Goal: Navigation & Orientation: Find specific page/section

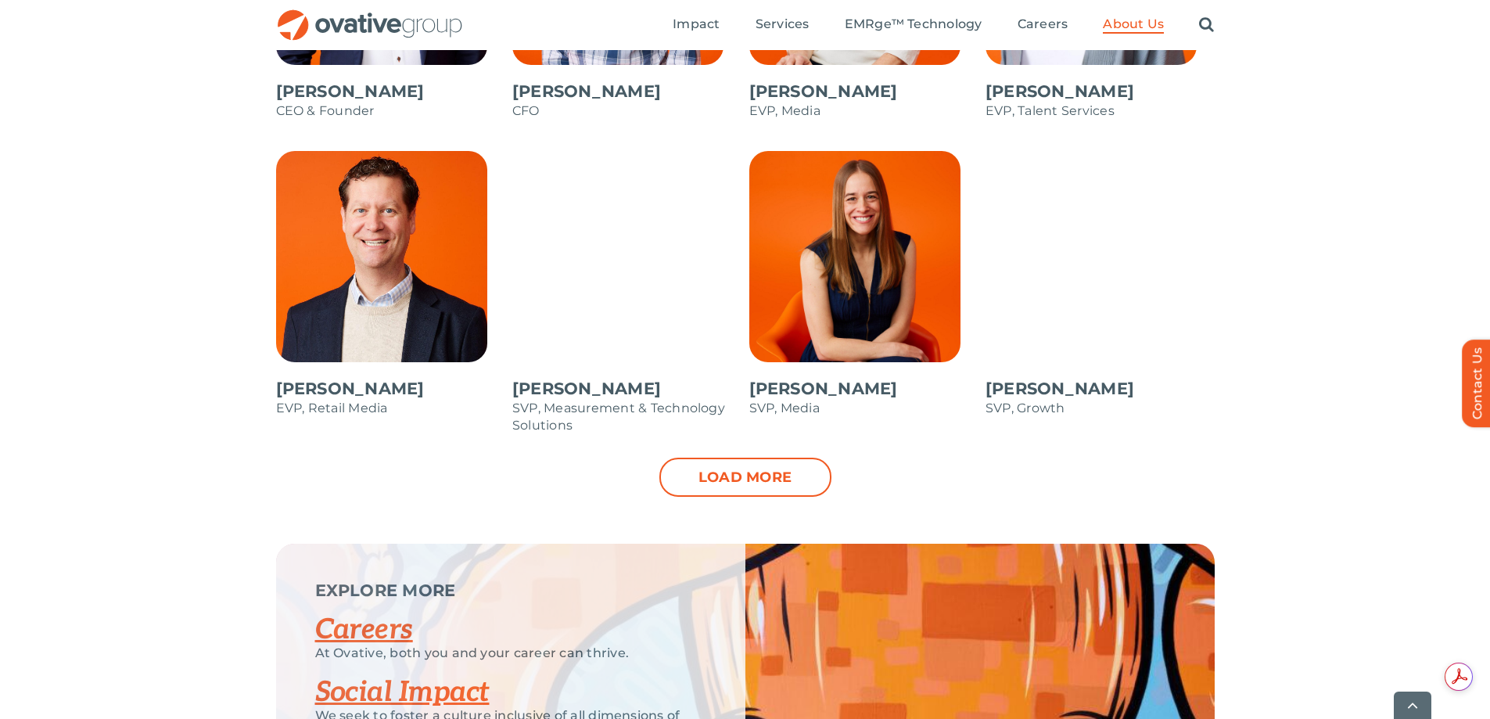
scroll to position [1643, 0]
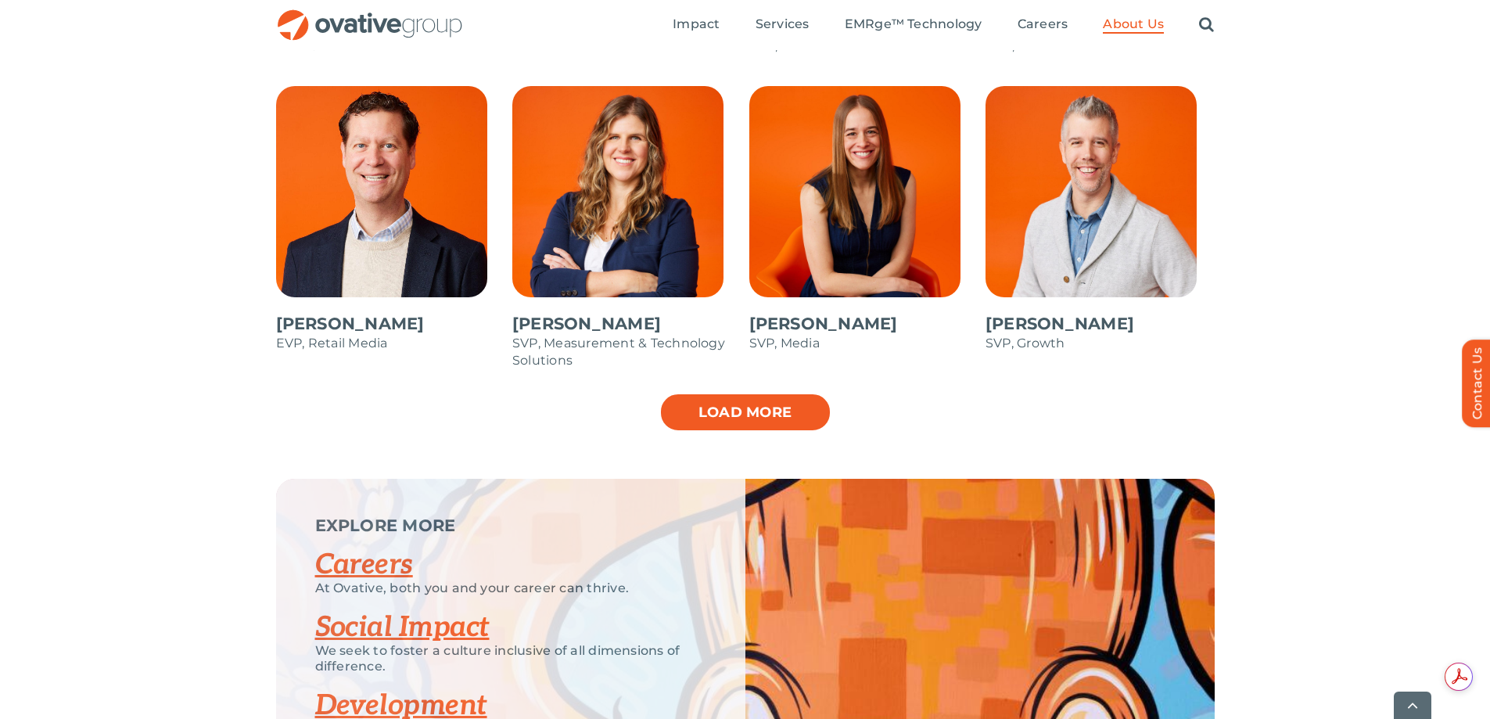
click at [714, 417] on link "Load more" at bounding box center [745, 412] width 172 height 39
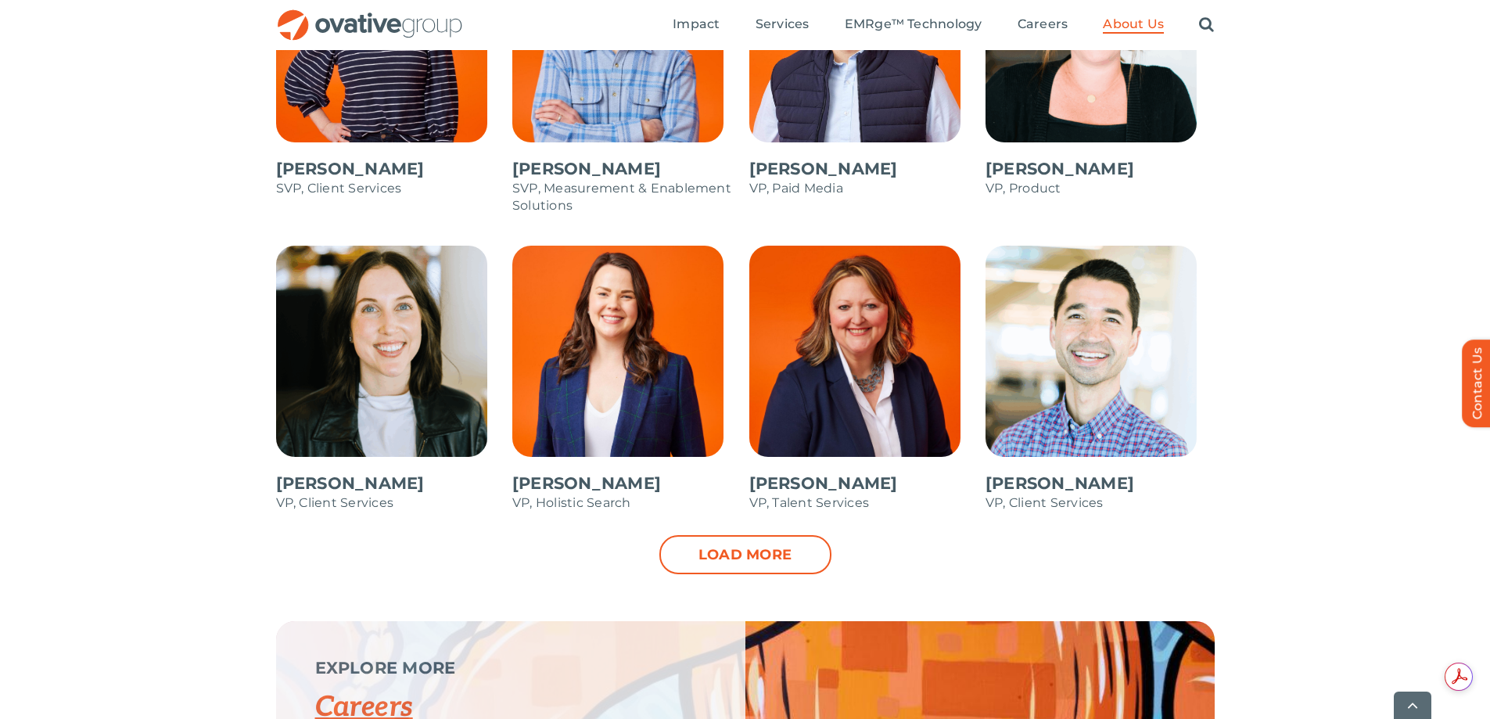
scroll to position [0, 0]
click at [770, 557] on link "Load more" at bounding box center [745, 554] width 172 height 39
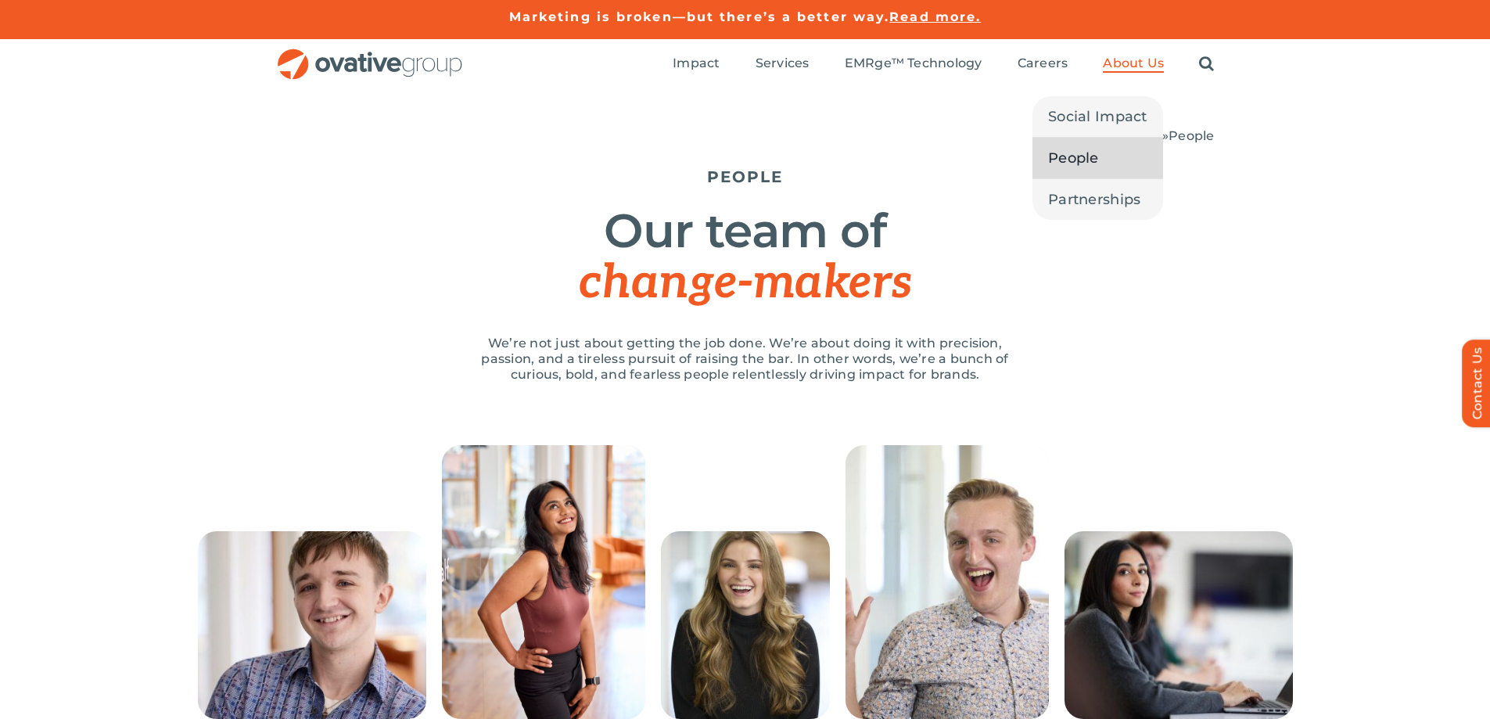
click at [1139, 65] on span "About Us" at bounding box center [1133, 64] width 61 height 16
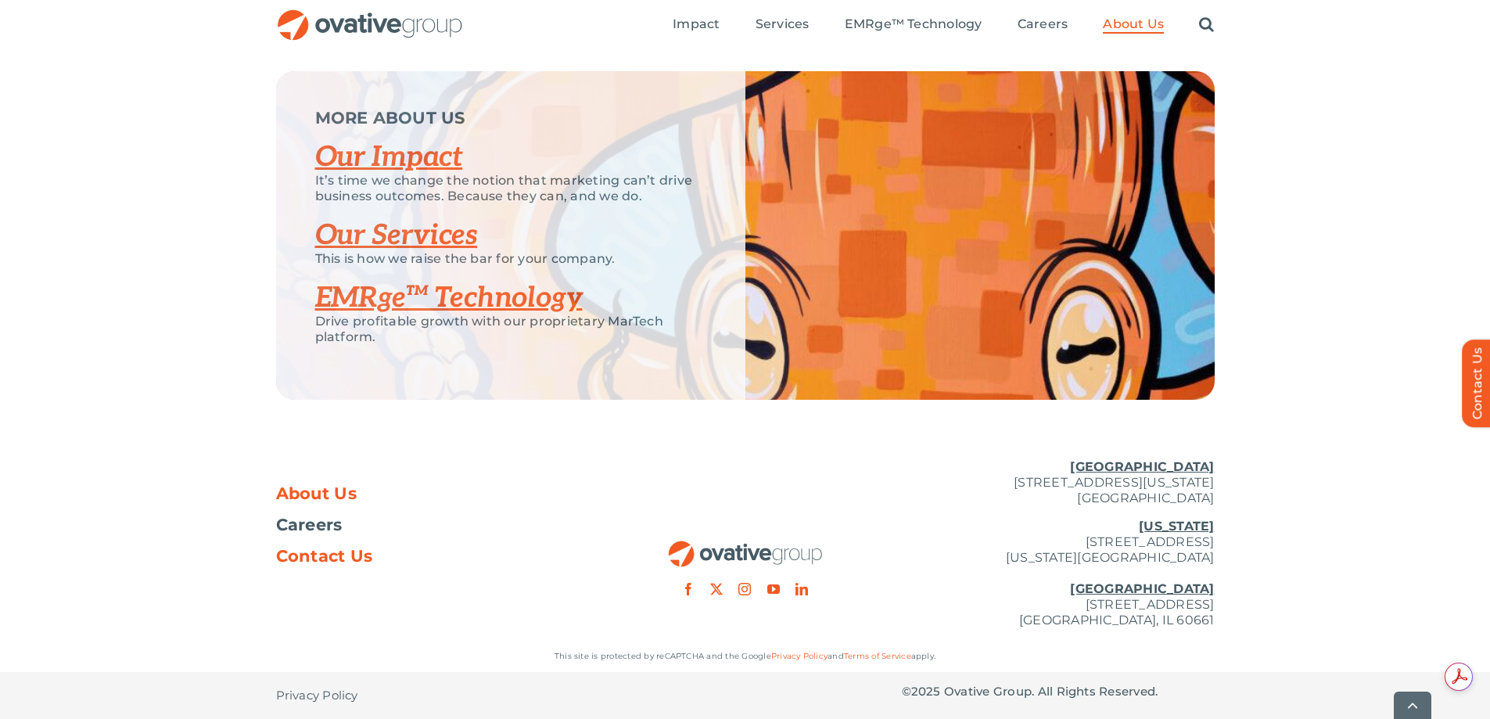
click at [357, 552] on span "Contact Us" at bounding box center [324, 556] width 97 height 16
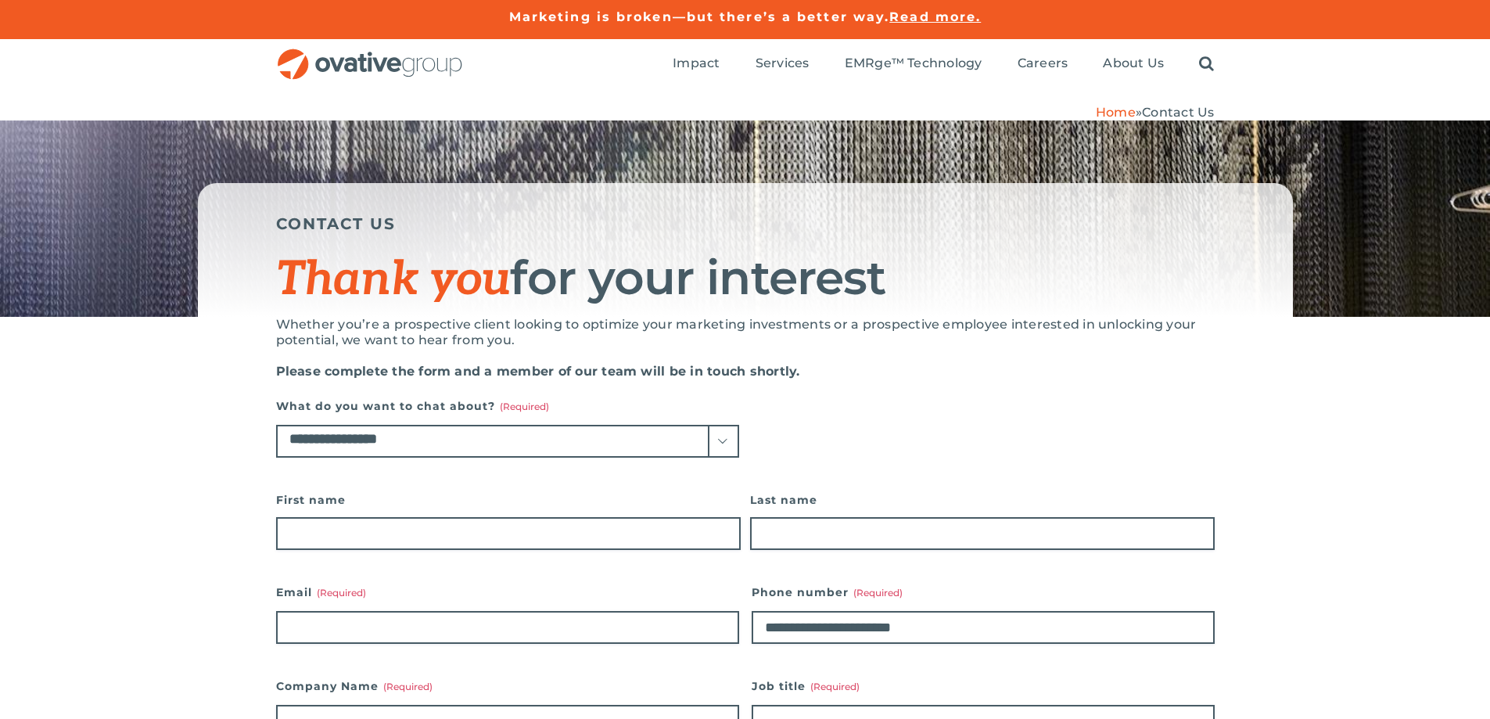
click at [389, 66] on img "OG_Full_horizontal_RGB" at bounding box center [370, 64] width 188 height 32
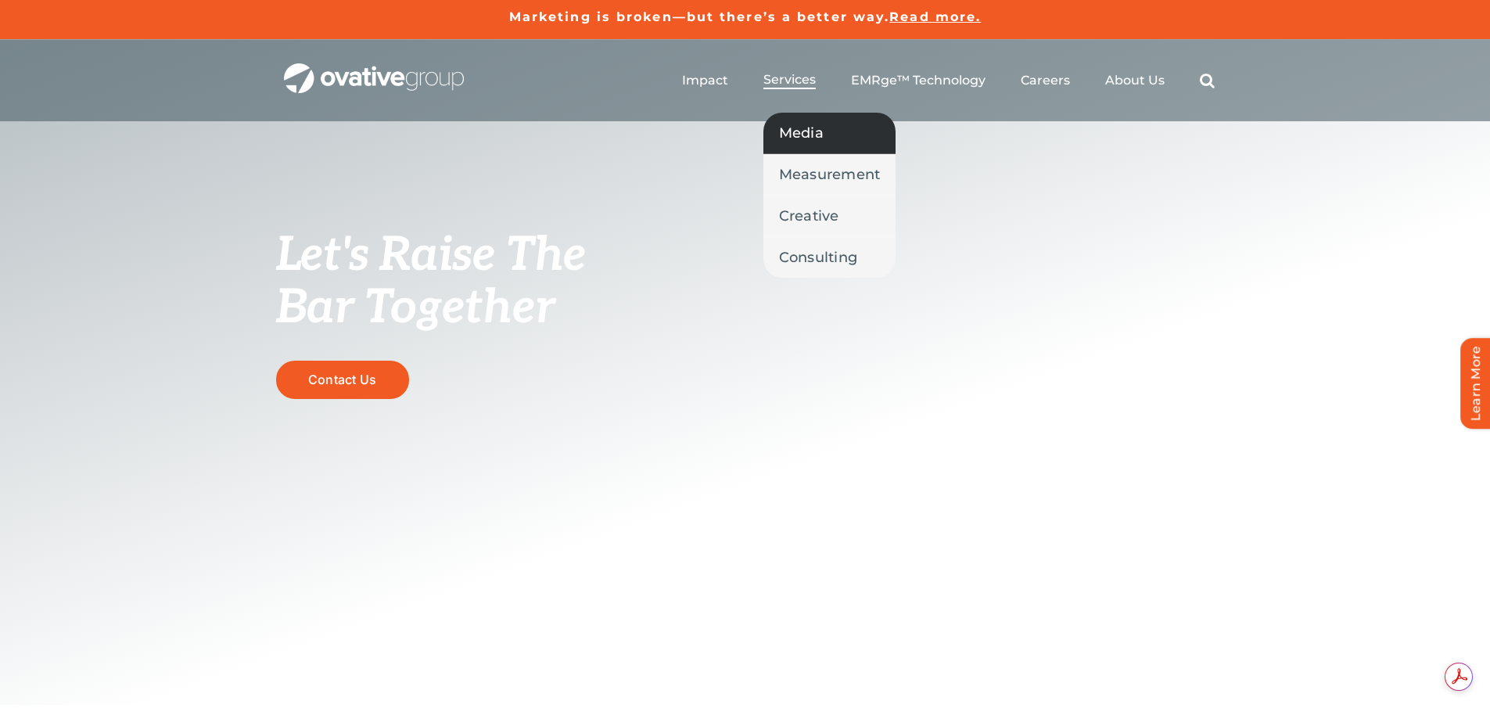
click at [799, 137] on span "Media" at bounding box center [801, 133] width 45 height 22
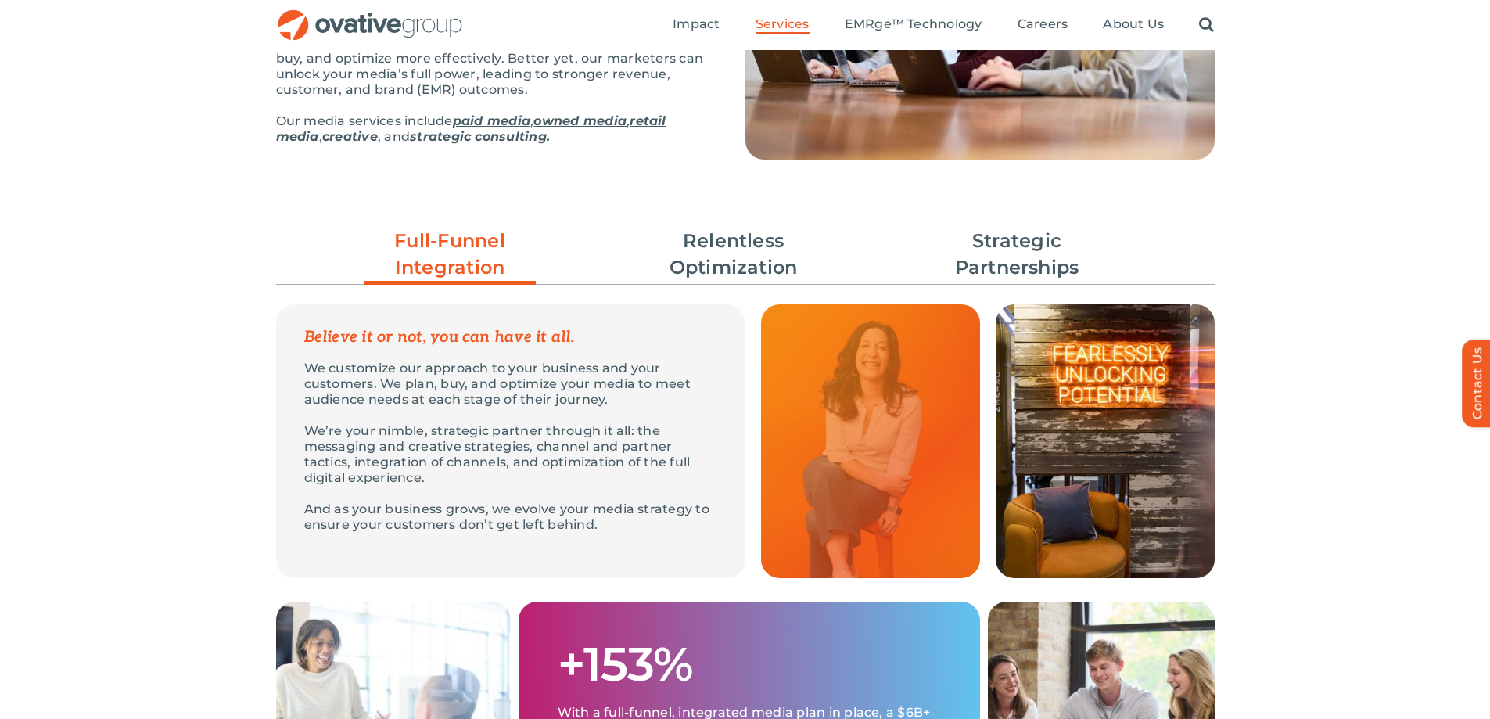
scroll to position [78, 0]
